Goal: Task Accomplishment & Management: Manage account settings

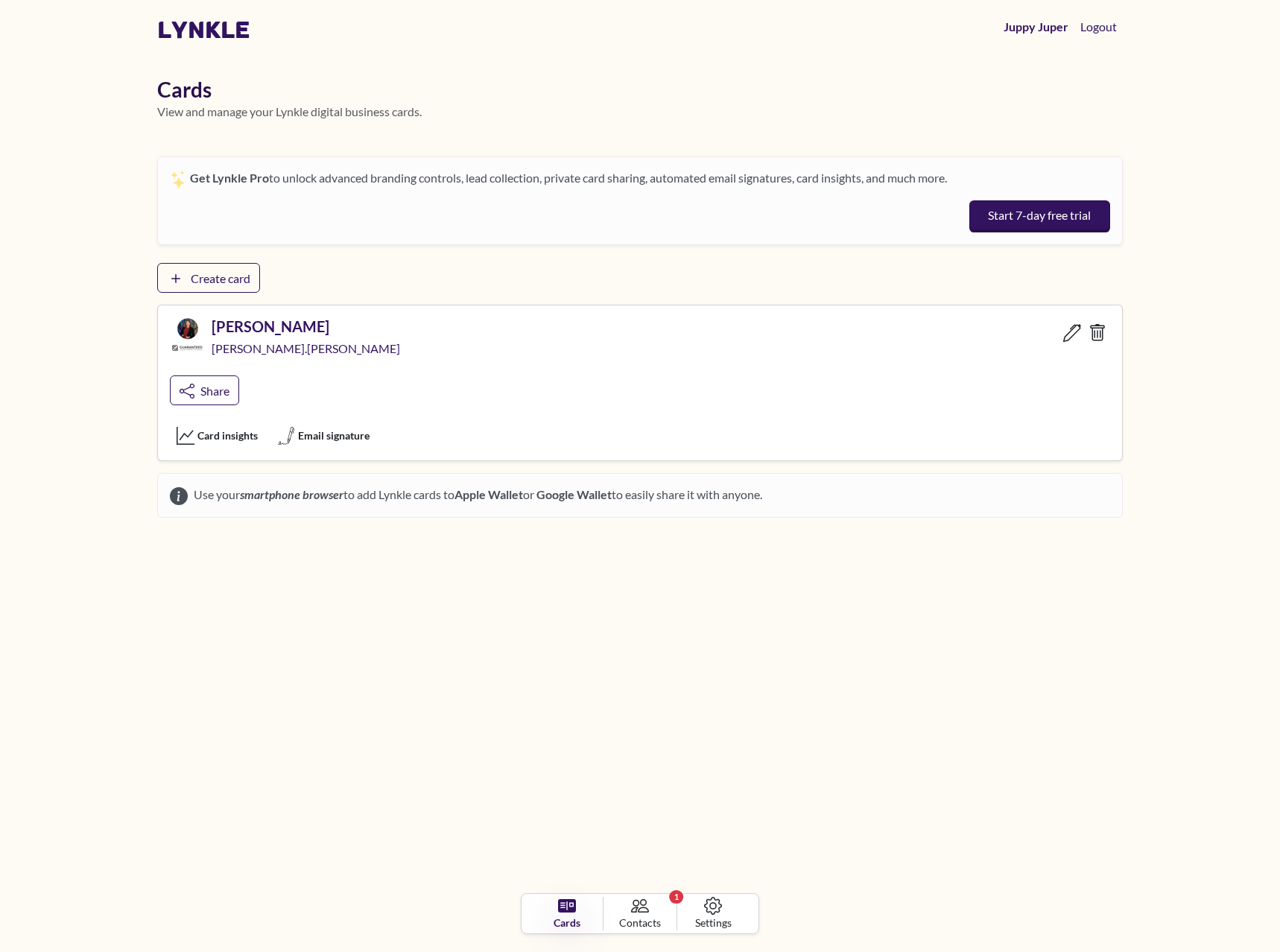
click at [202, 257] on div "Get Lynkle Pro to unlock advanced branding controls, lead collection, private c…" at bounding box center [640, 336] width 965 height 361
click at [205, 278] on span "Create card" at bounding box center [220, 278] width 59 height 14
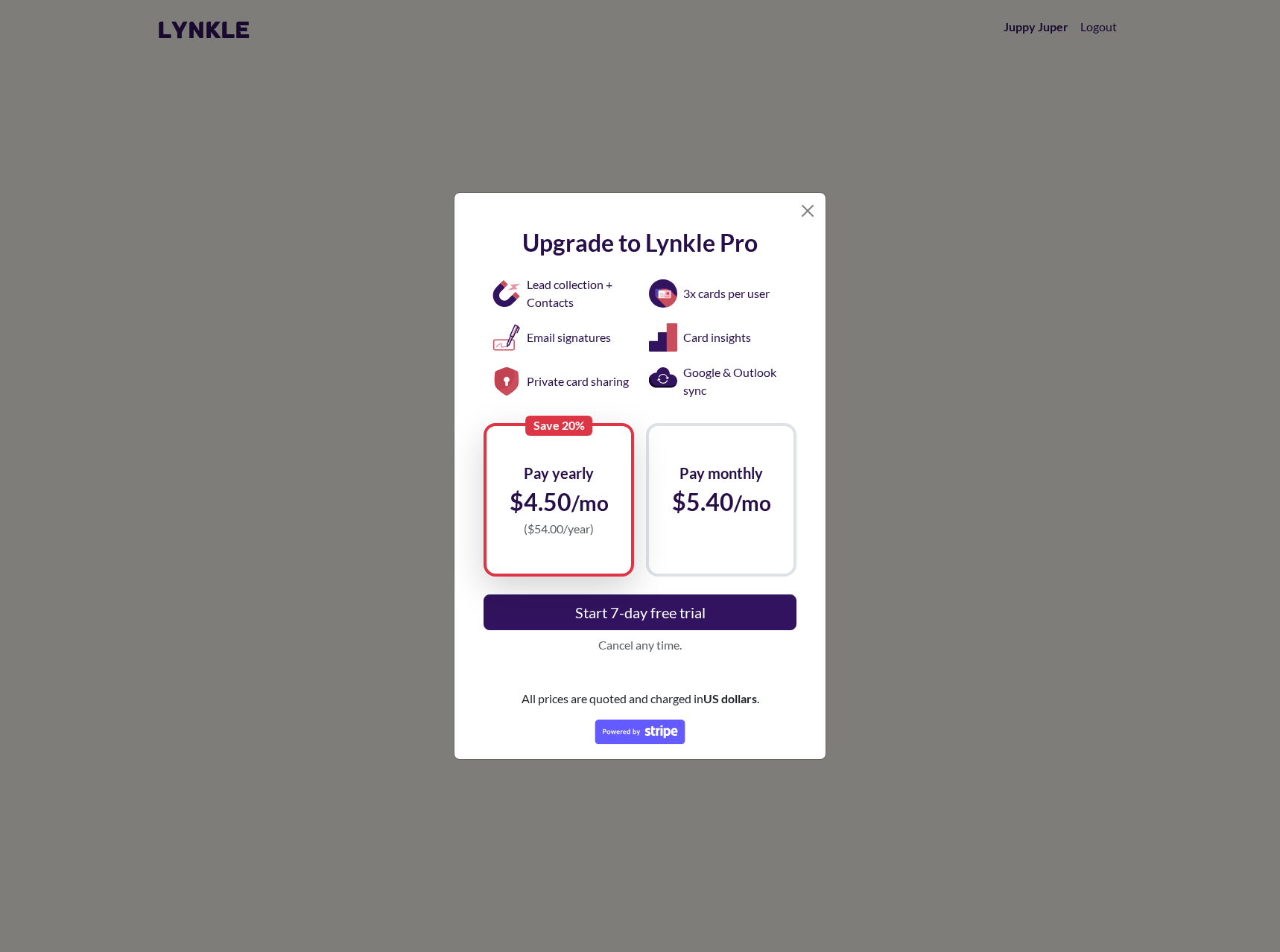
click at [810, 197] on div at bounding box center [640, 205] width 371 height 24
click at [799, 221] on div "Upgrade to [PERSON_NAME] Pro Lead collection + Contacts 3x cards per user Email…" at bounding box center [640, 486] width 359 height 539
click at [807, 217] on div "Upgrade to [PERSON_NAME] Pro Lead collection + Contacts 3x cards per user Email…" at bounding box center [640, 486] width 359 height 539
click at [807, 215] on button "Close" at bounding box center [807, 210] width 24 height 24
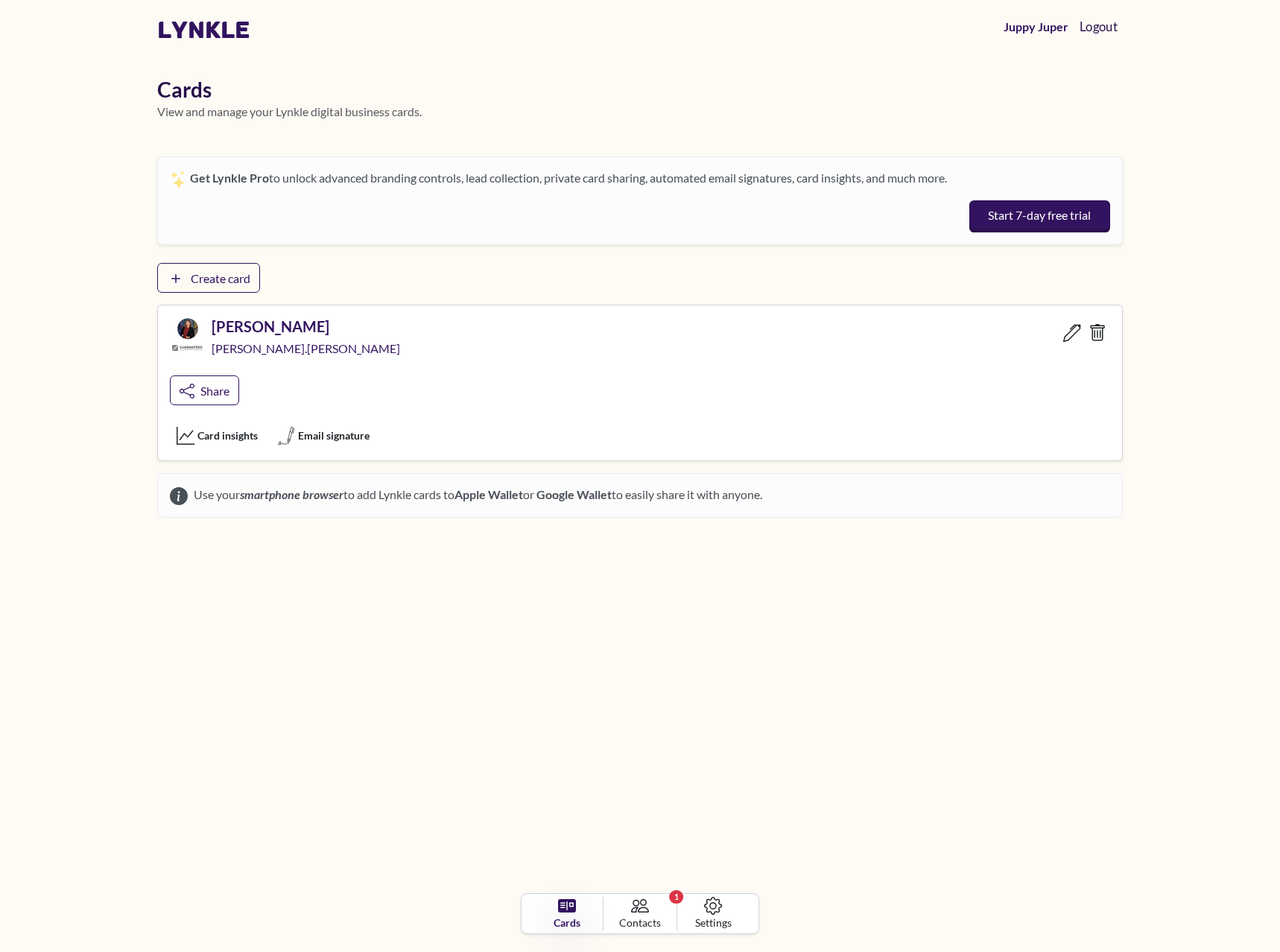
click at [1102, 33] on button "Logout" at bounding box center [1097, 27] width 50 height 31
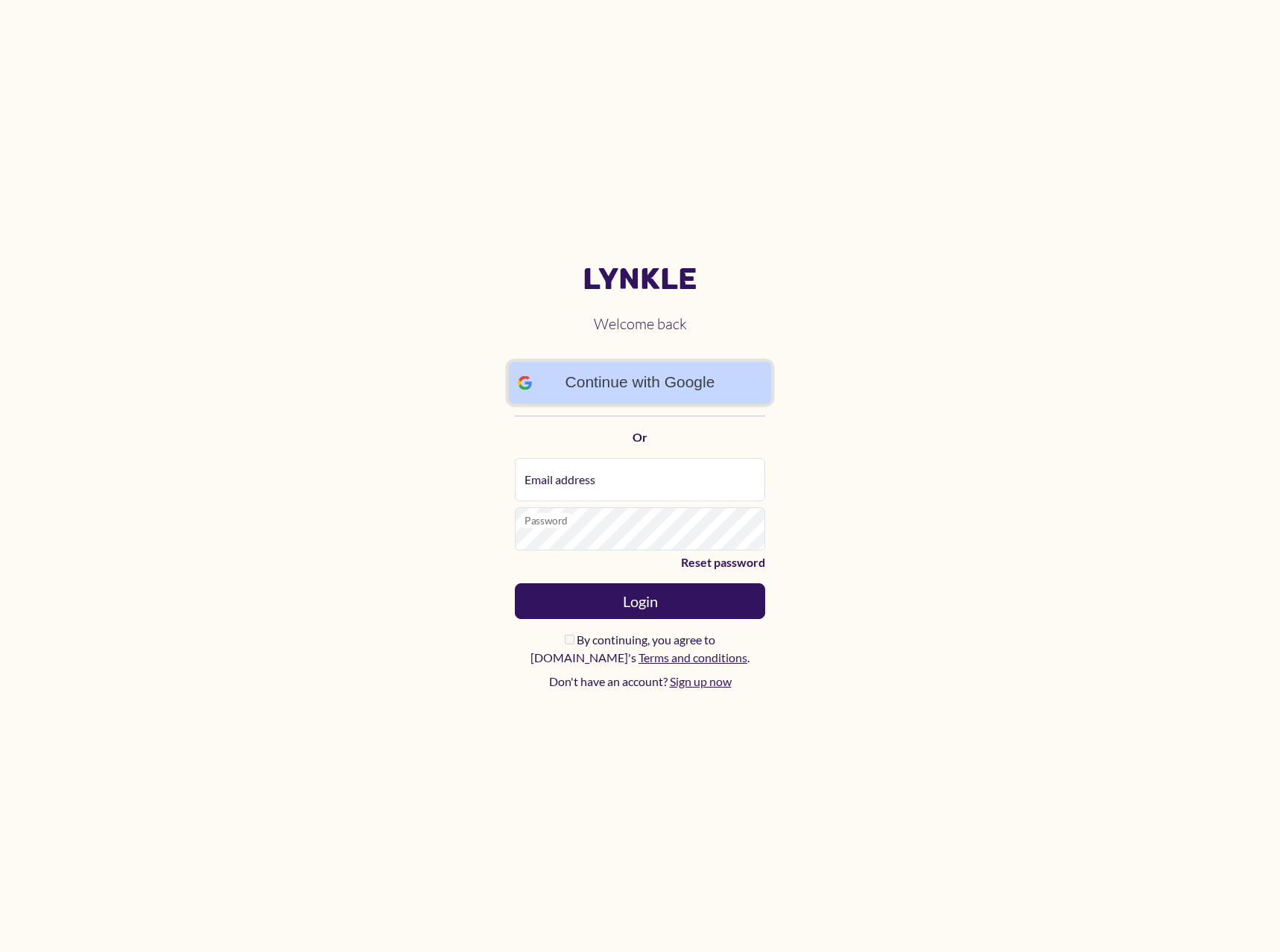
click at [653, 386] on link "Continue with Google" at bounding box center [640, 383] width 263 height 43
